Goal: Information Seeking & Learning: Learn about a topic

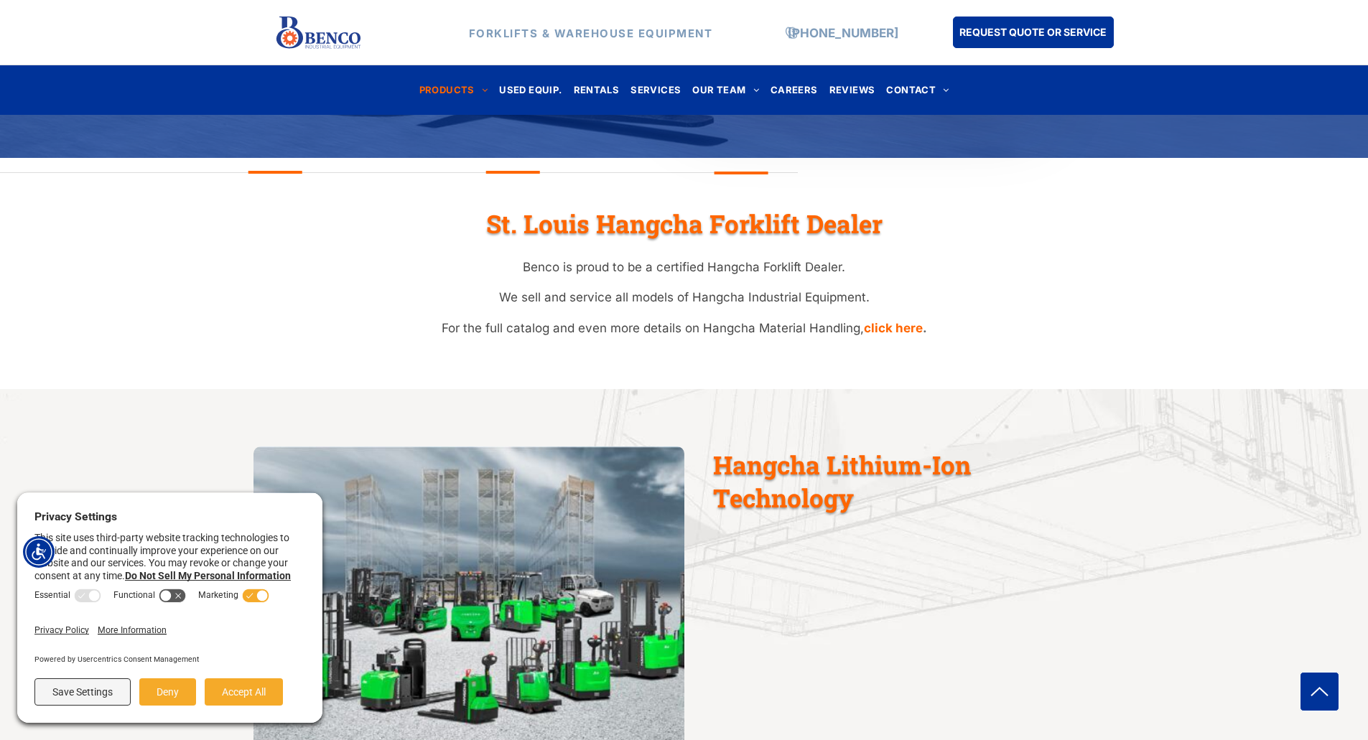
scroll to position [598, 0]
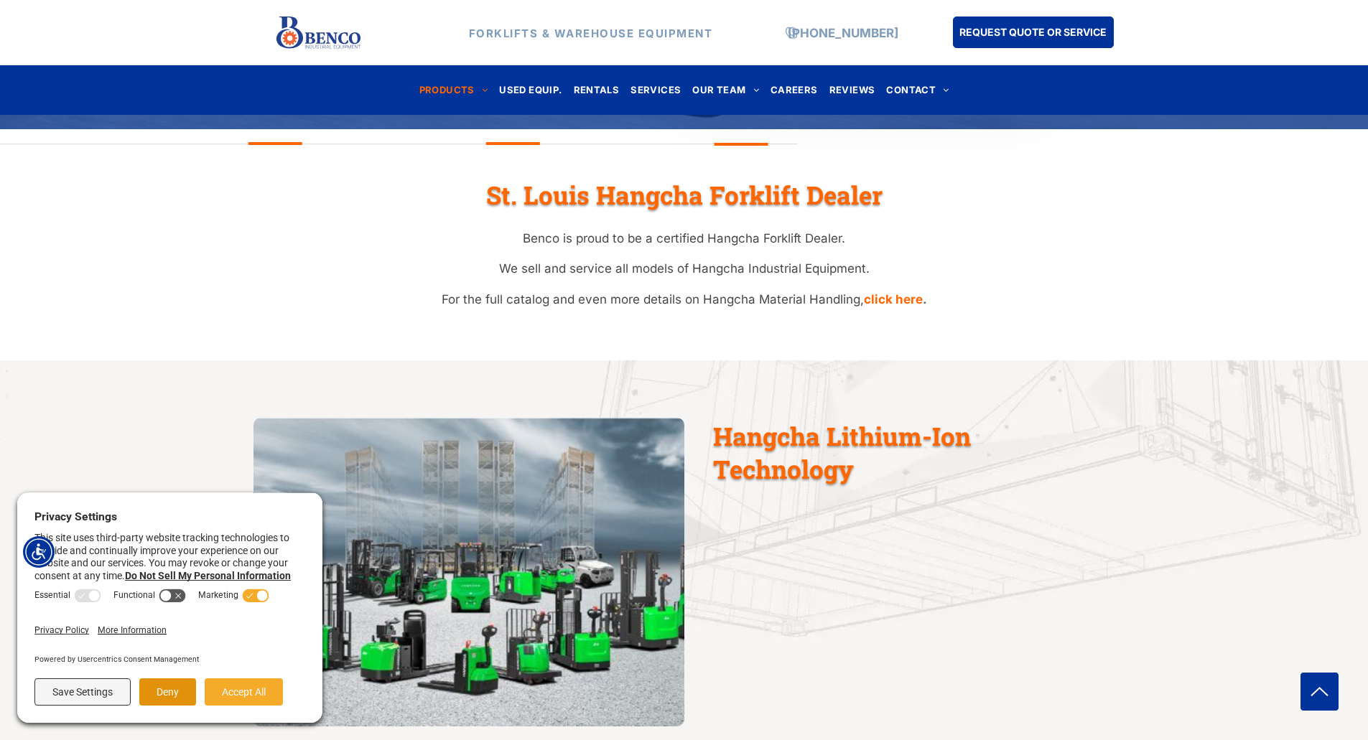
click at [160, 697] on button "Deny" at bounding box center [167, 692] width 57 height 27
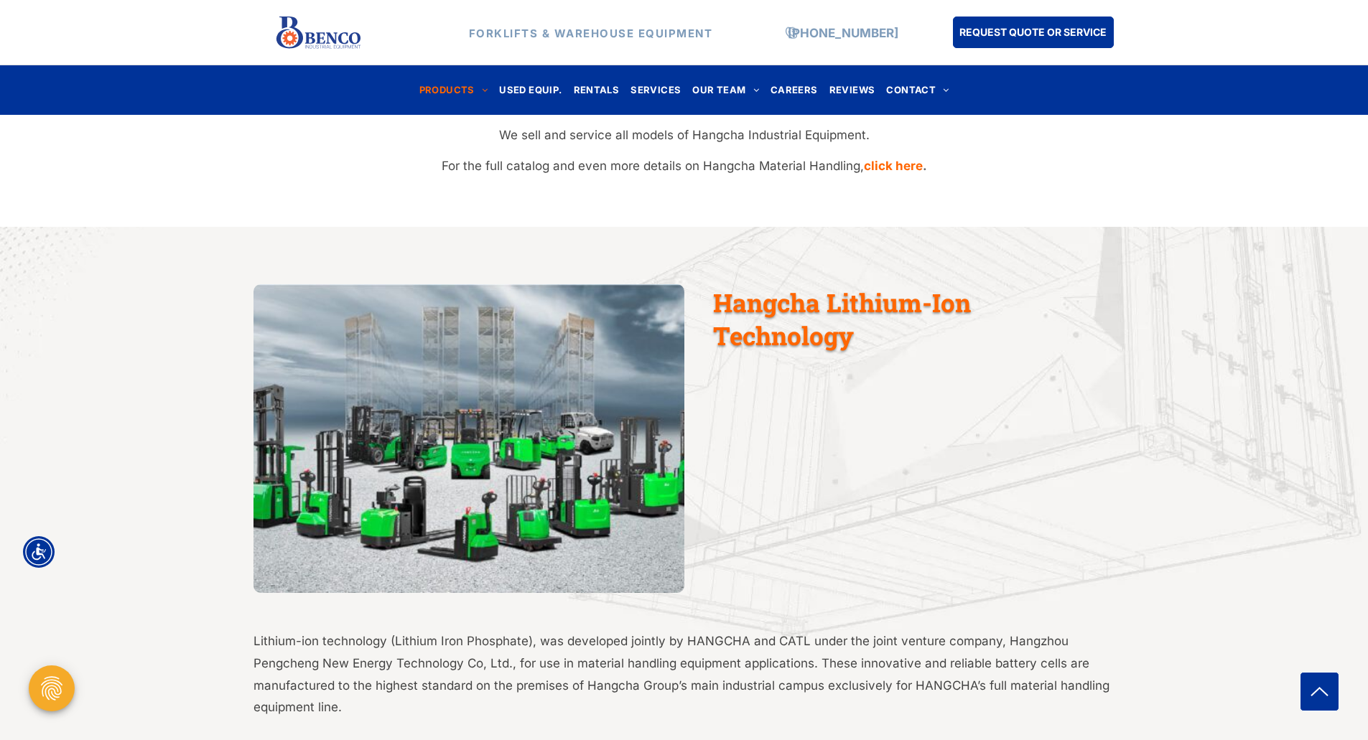
scroll to position [0, 0]
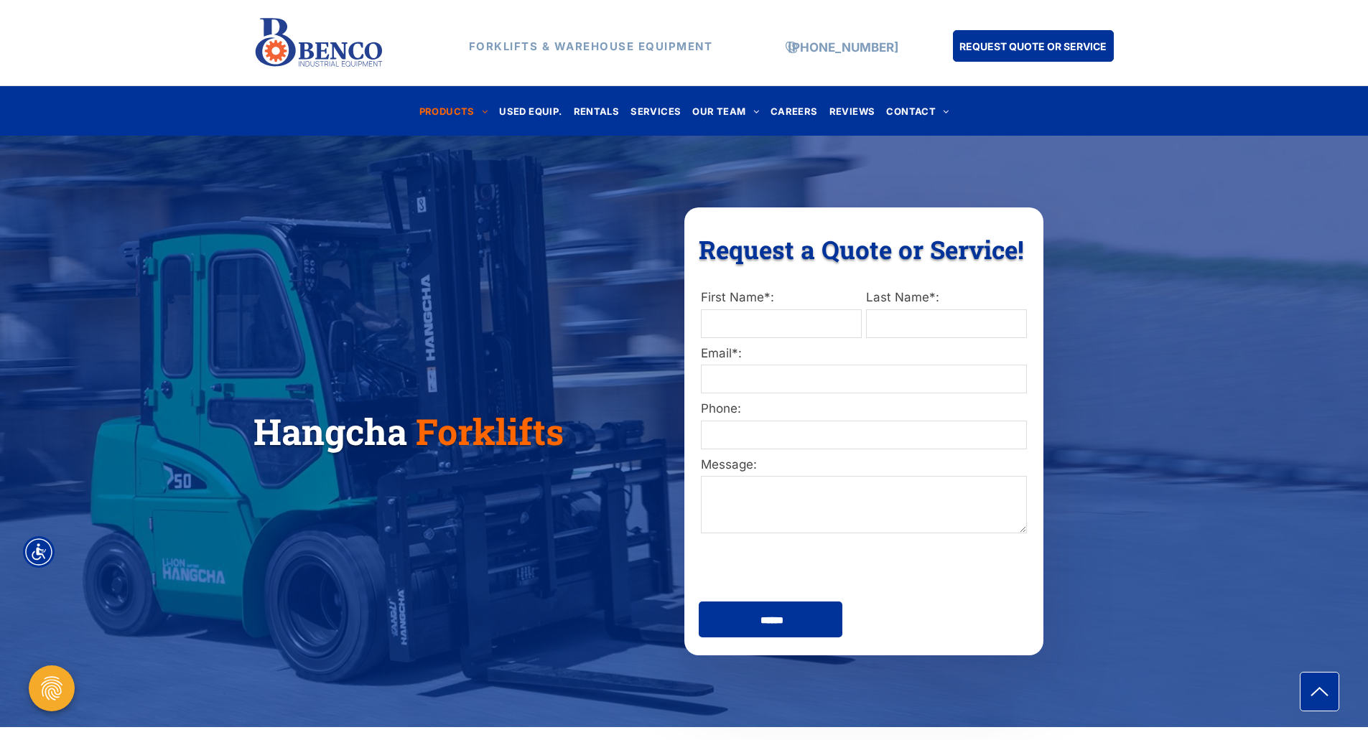
click at [700, 173] on div "Hangcha Forklifts Request a Quote or Service! Request a Quote or Service! First…" at bounding box center [684, 432] width 1368 height 592
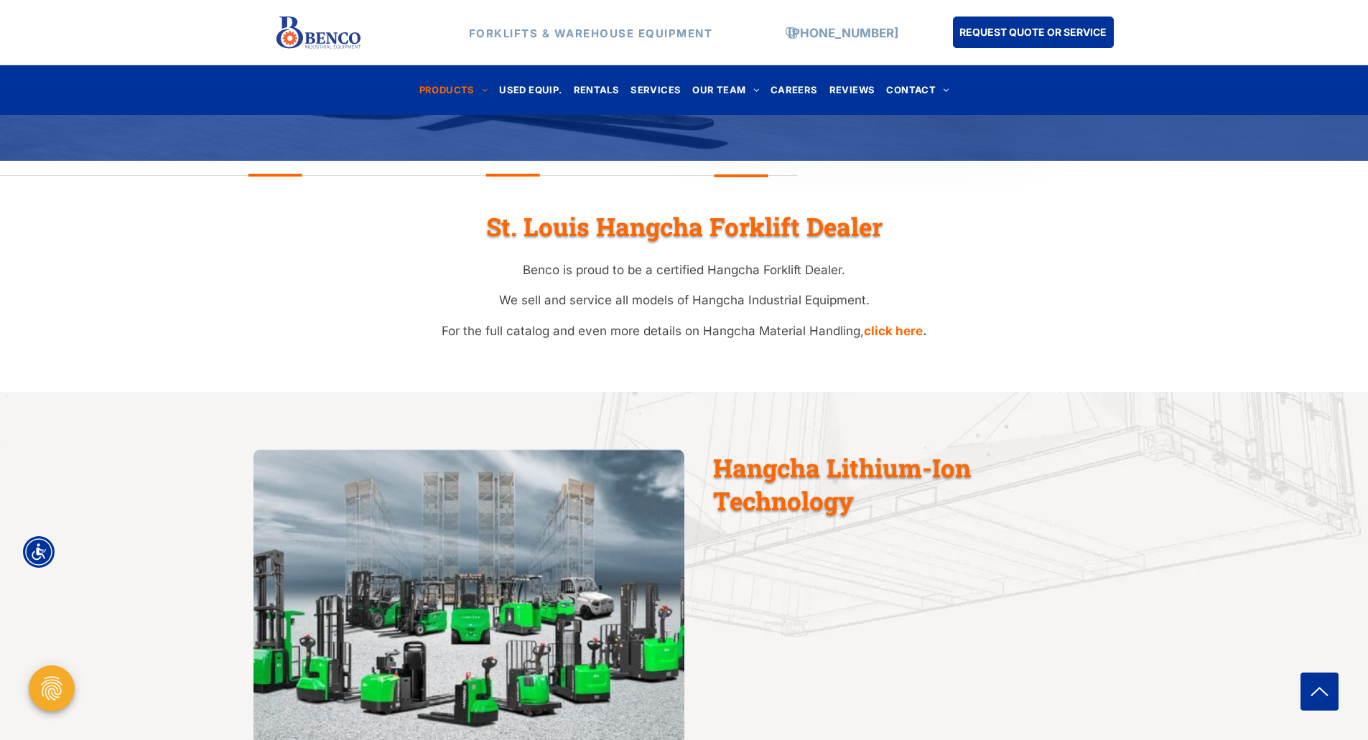
scroll to position [598, 0]
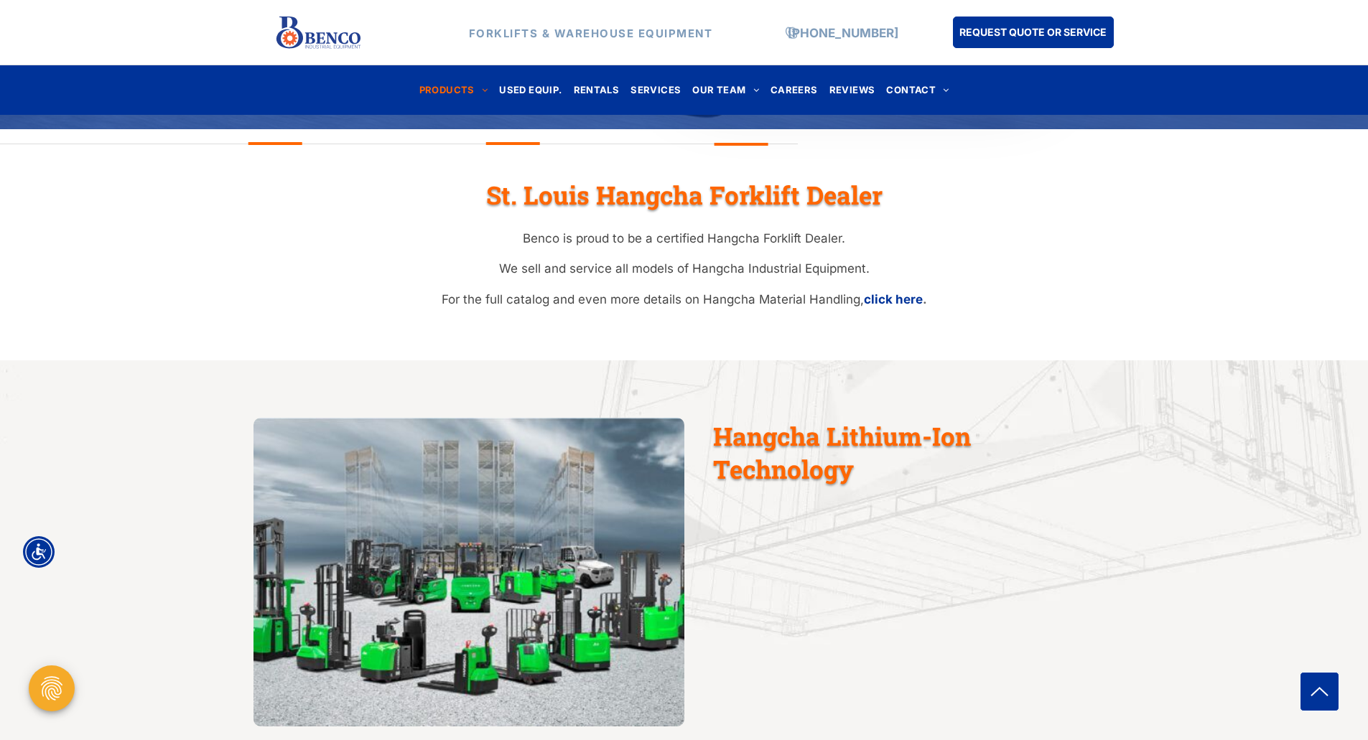
click at [908, 301] on link "click here" at bounding box center [893, 299] width 59 height 14
